Goal: Information Seeking & Learning: Learn about a topic

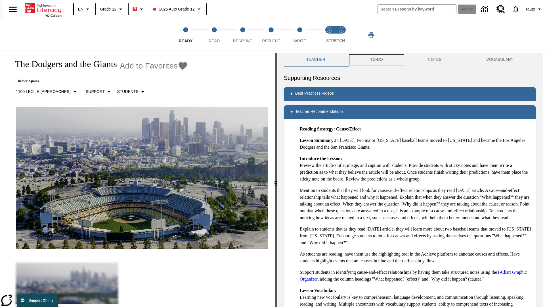
click at [376, 60] on button "TO-DO" at bounding box center [377, 60] width 58 height 14
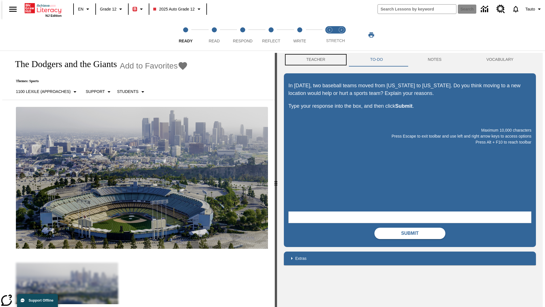
scroll to position [0, 0]
click at [314, 60] on button "Teacher" at bounding box center [316, 60] width 64 height 14
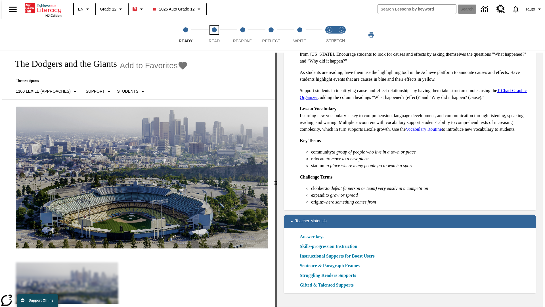
click at [214, 35] on span "Read" at bounding box center [214, 39] width 11 height 10
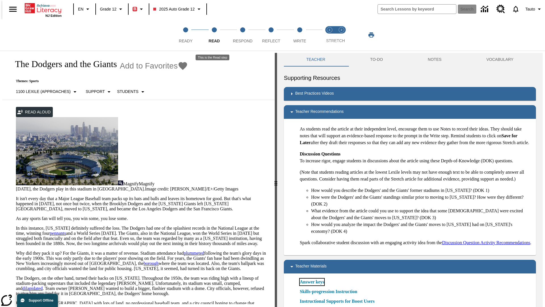
click at [312, 285] on link "Answer keys" at bounding box center [312, 281] width 24 height 7
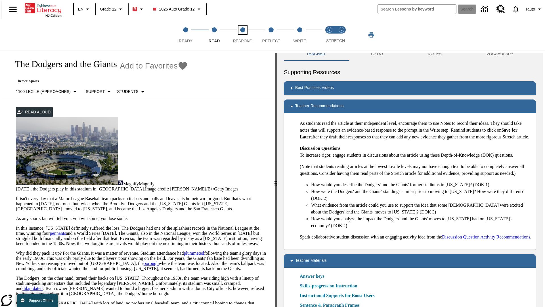
click at [243, 35] on span "Respond" at bounding box center [243, 39] width 20 height 10
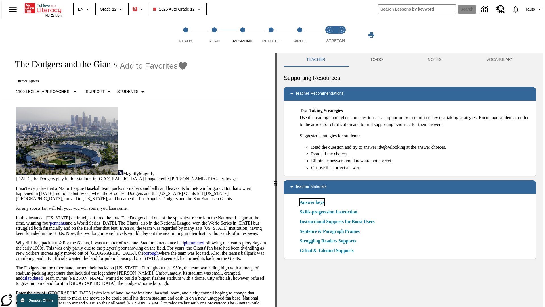
click at [312, 202] on link "Answer keys" at bounding box center [312, 202] width 24 height 7
click at [271, 35] on span "Reflect" at bounding box center [271, 39] width 18 height 10
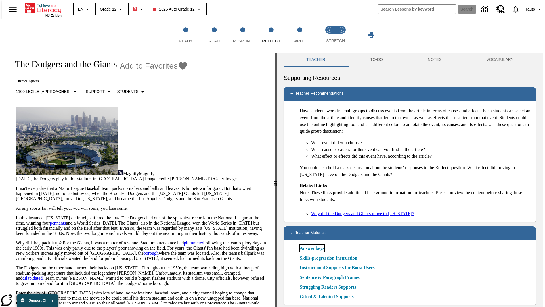
click at [312, 248] on link "Answer keys" at bounding box center [312, 248] width 24 height 7
